Goal: Find specific page/section: Find specific page/section

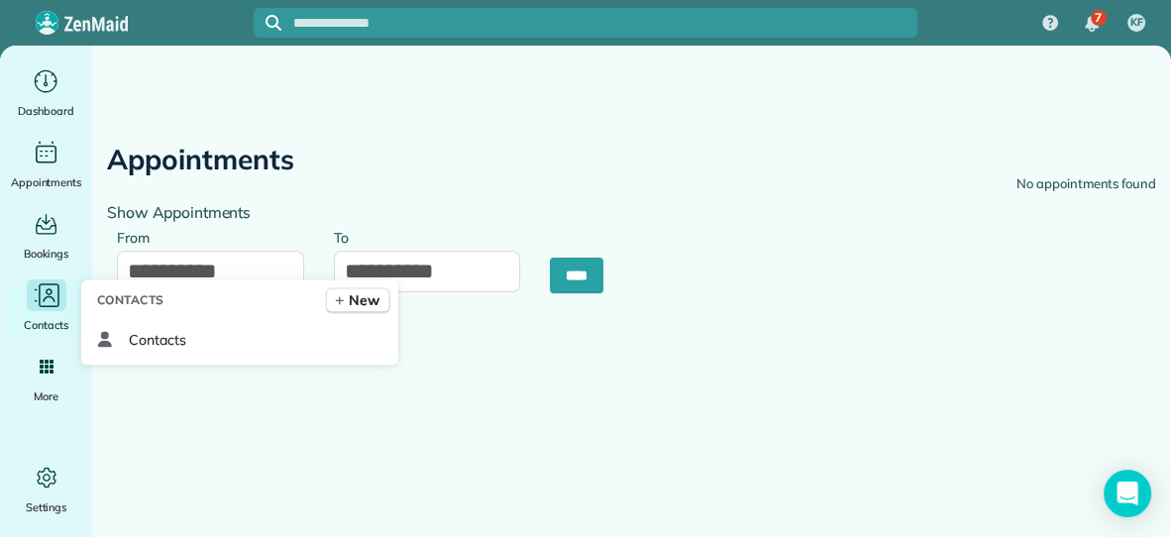
click at [47, 292] on icon "Main" at bounding box center [49, 291] width 7 height 7
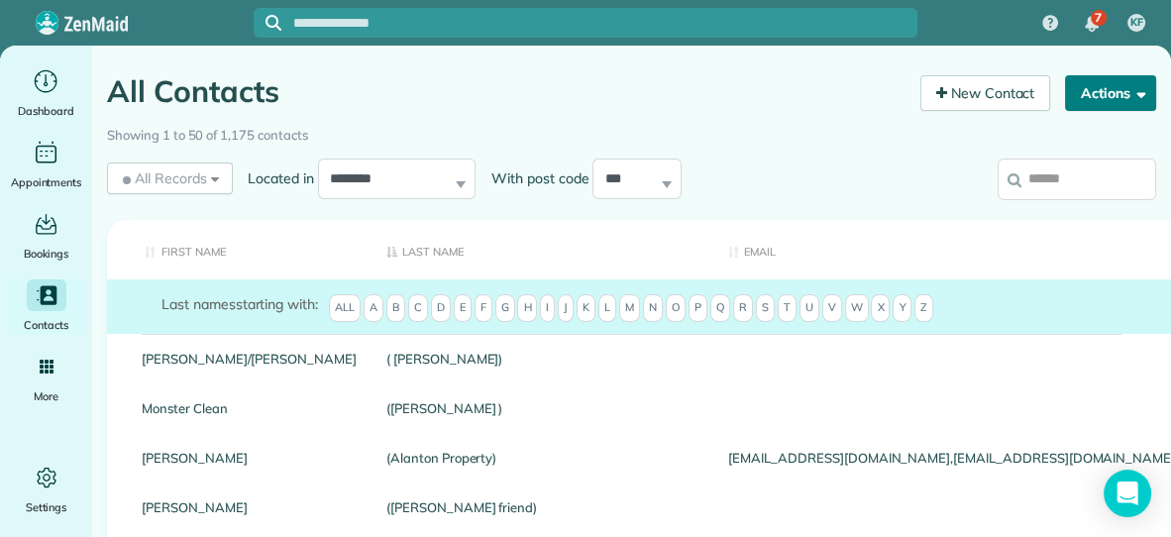
click at [1117, 102] on button "Actions" at bounding box center [1110, 93] width 91 height 36
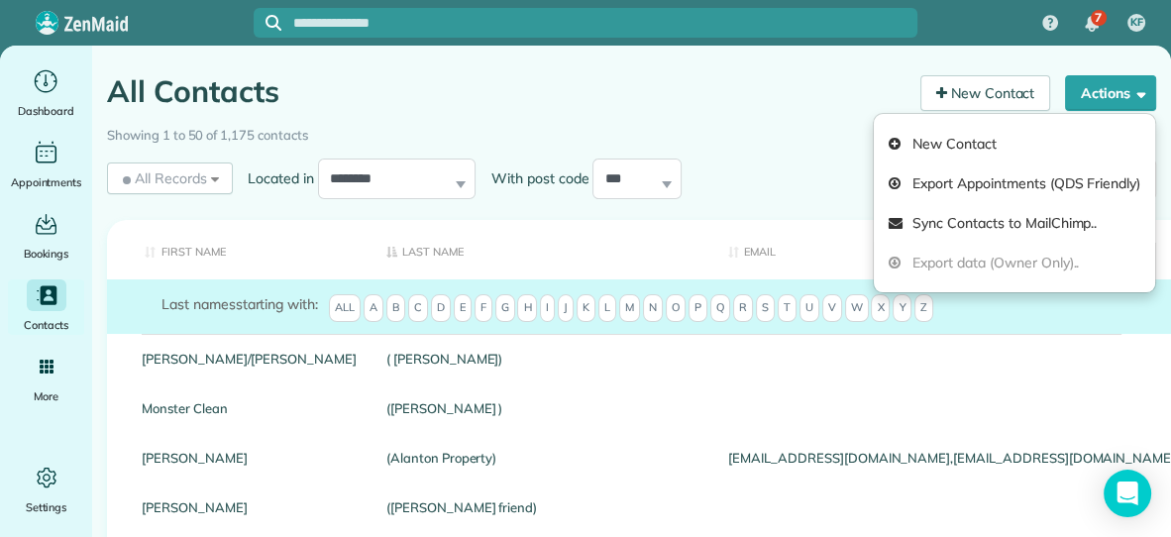
click at [767, 134] on div "Showing 1 to 50 of 1,175 contacts" at bounding box center [631, 132] width 1049 height 28
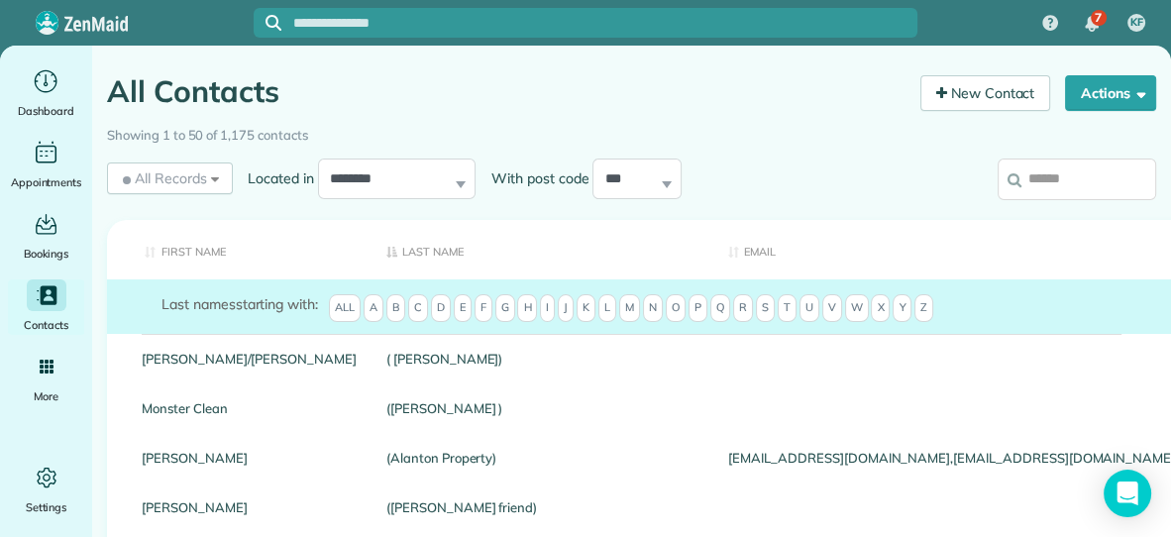
click at [1100, 183] on input "search" at bounding box center [1077, 180] width 159 height 42
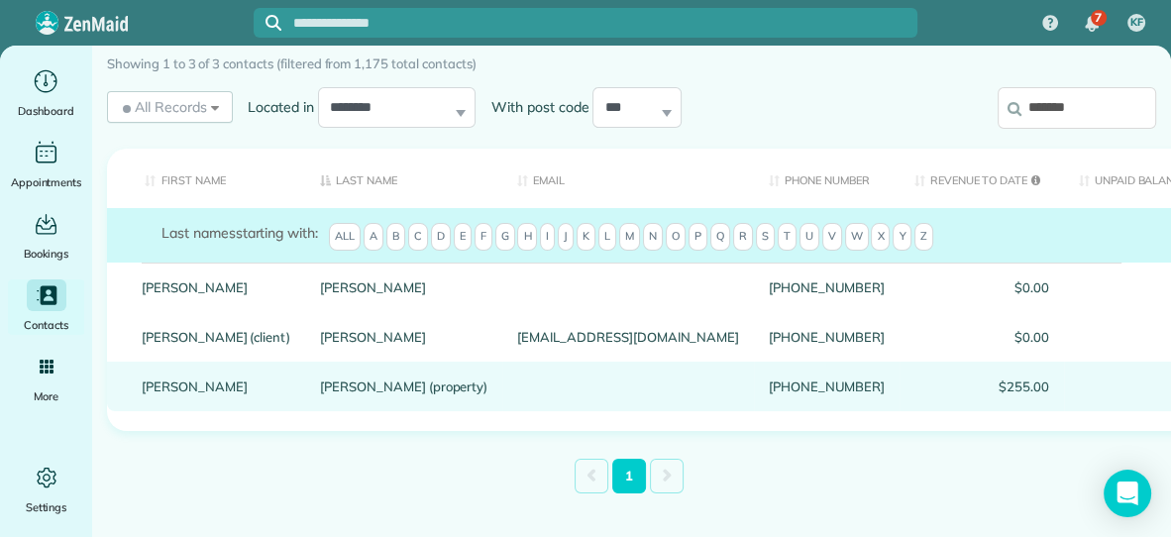
scroll to position [73, 0]
type input "*******"
click at [335, 383] on link "[PERSON_NAME] (property)" at bounding box center [403, 384] width 167 height 14
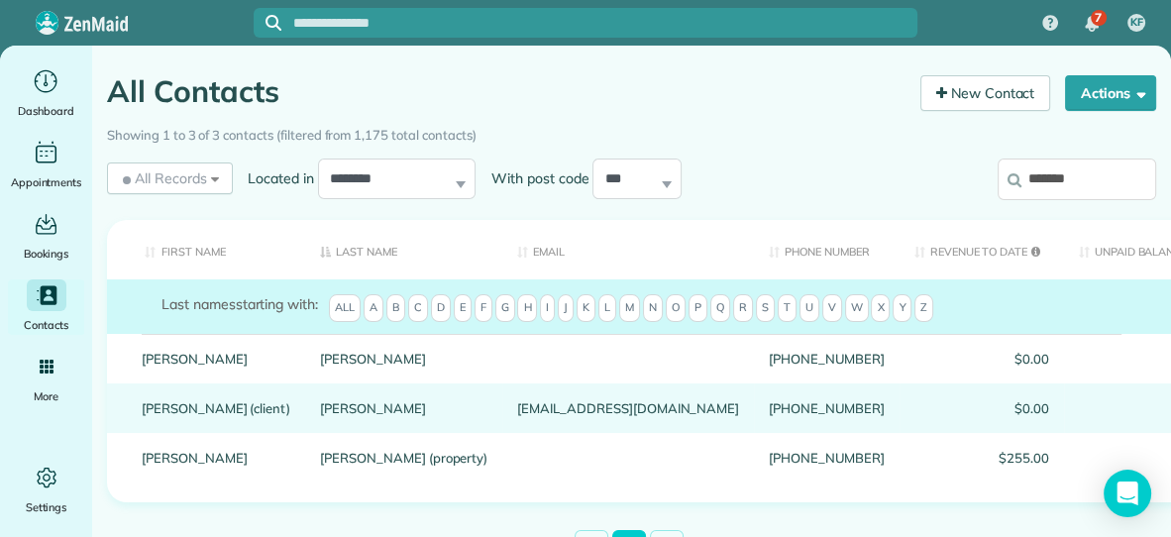
click at [221, 407] on link "[PERSON_NAME] (client)" at bounding box center [216, 408] width 149 height 14
